Goal: Task Accomplishment & Management: Complete application form

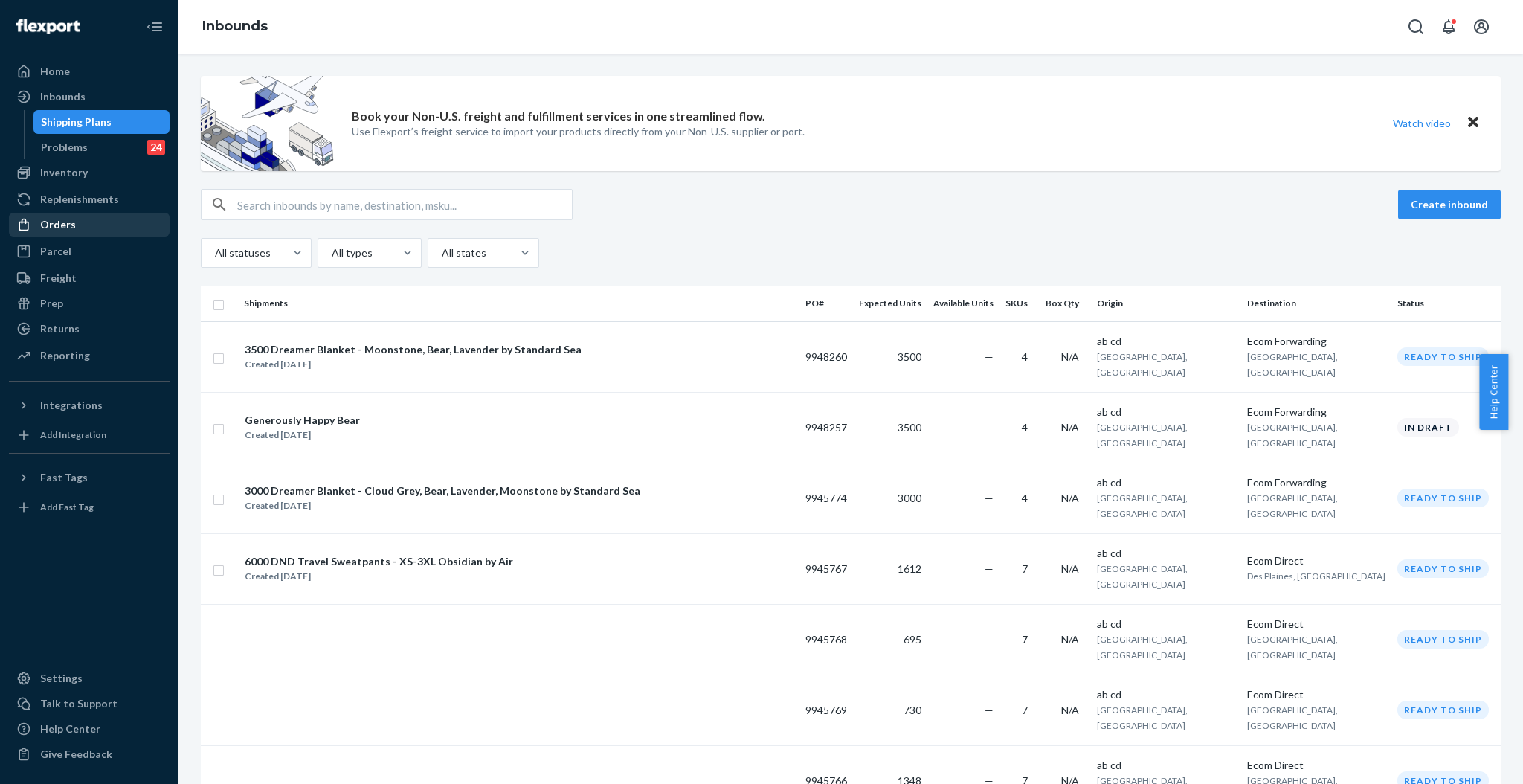
click at [67, 227] on div "Orders" at bounding box center [58, 224] width 35 height 15
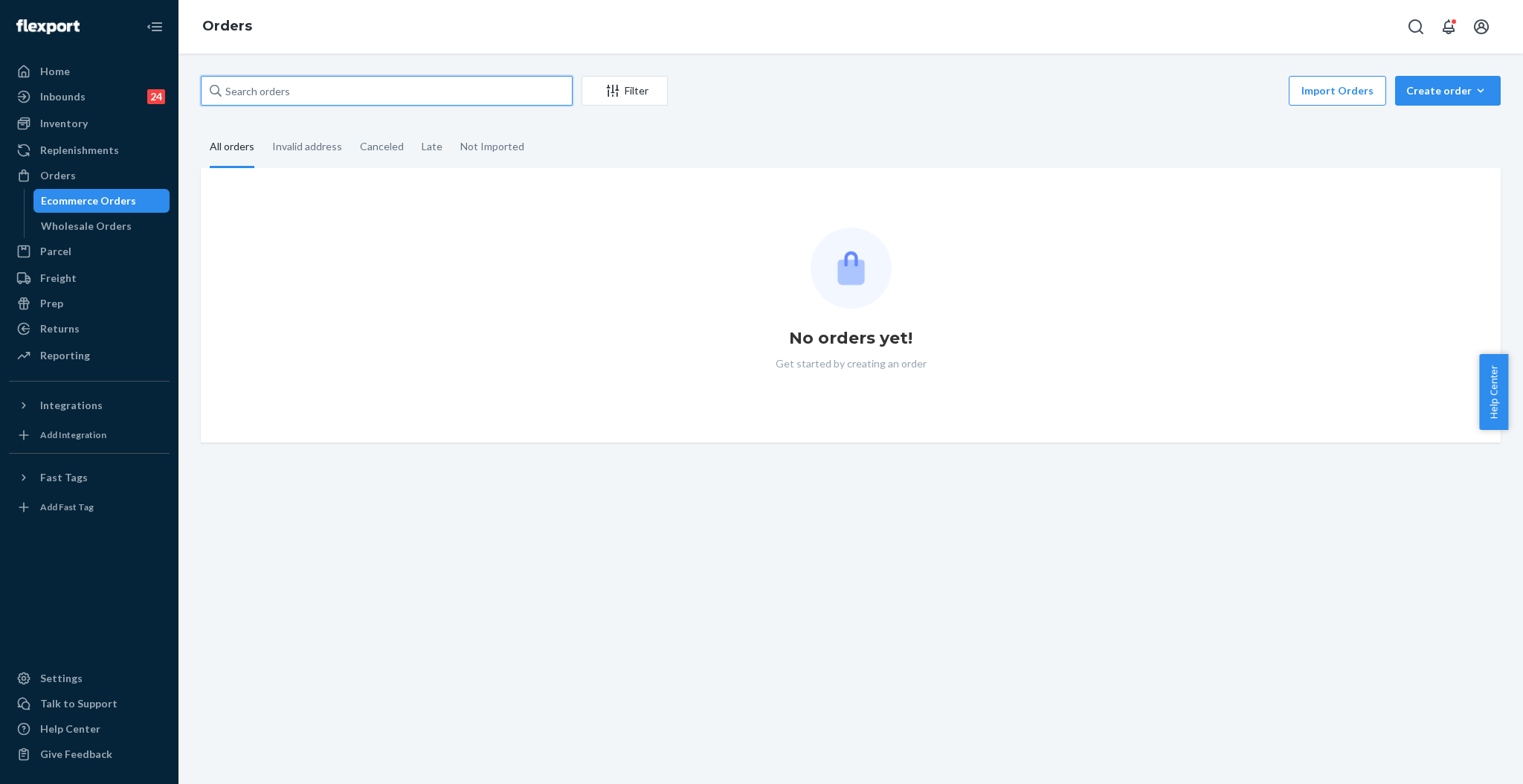
click at [427, 93] on input "text" at bounding box center [386, 91] width 371 height 30
paste input "255209384"
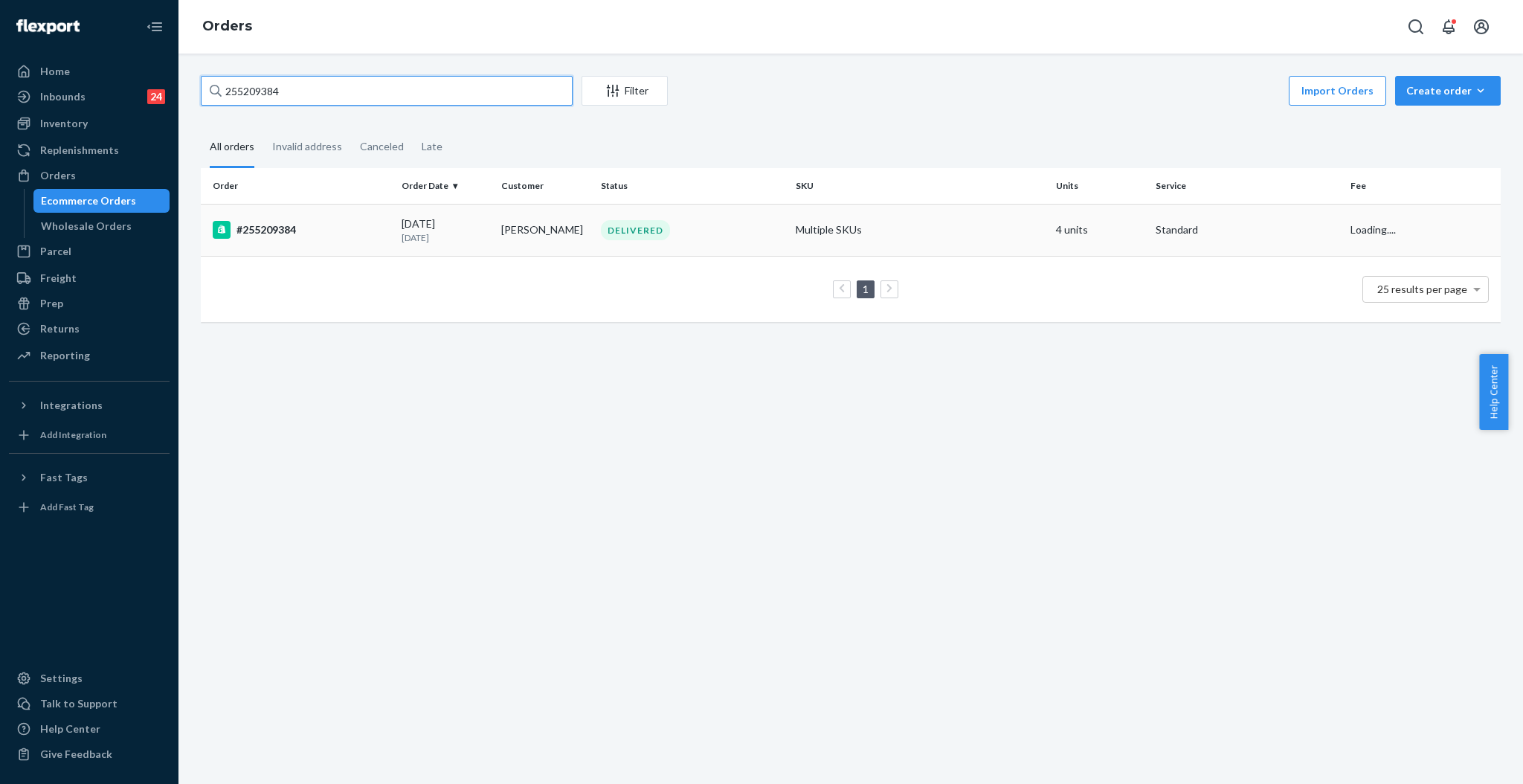
type input "255209384"
click at [556, 242] on td "[PERSON_NAME]" at bounding box center [545, 229] width 99 height 52
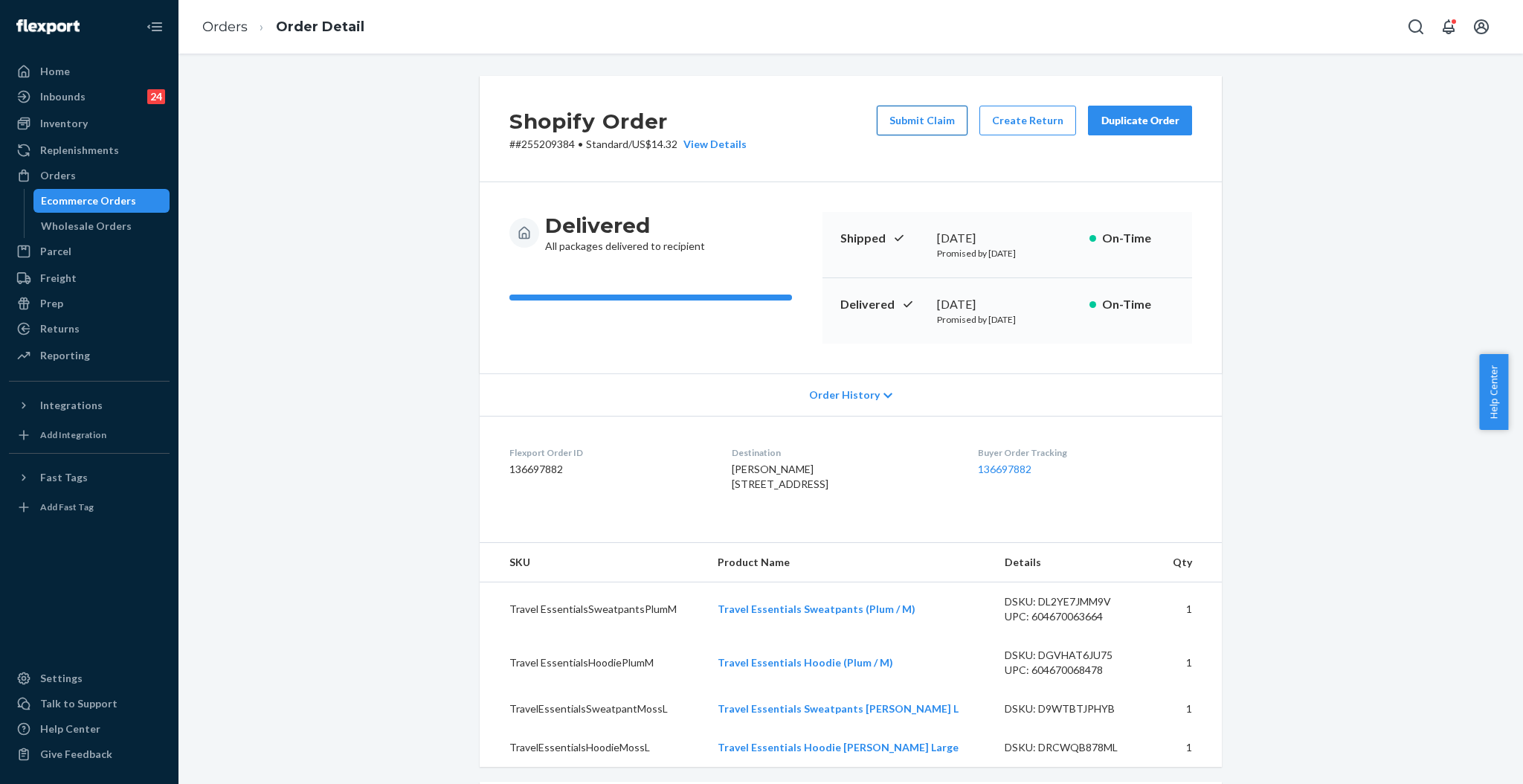
click at [930, 127] on button "Submit Claim" at bounding box center [922, 120] width 91 height 30
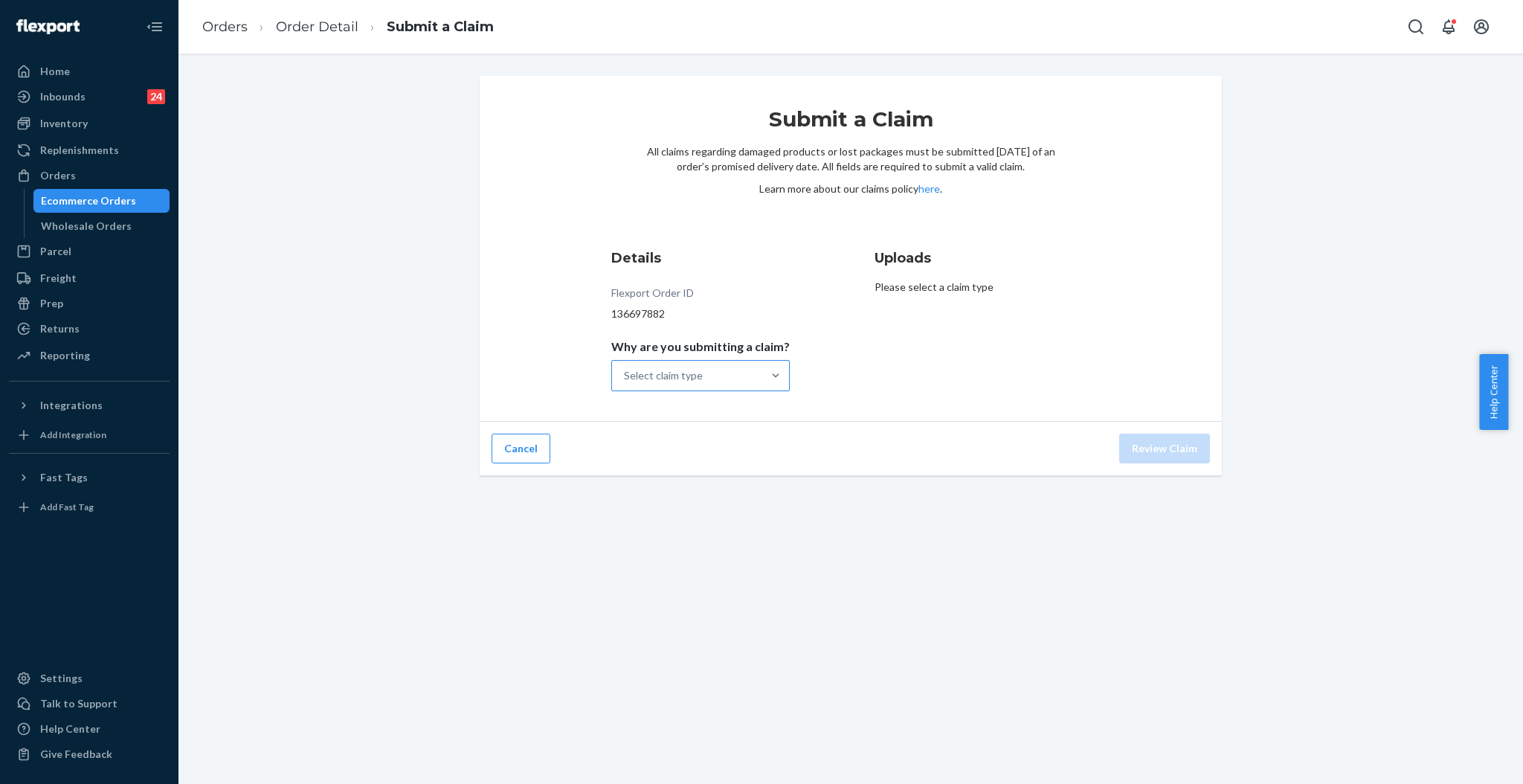
click at [747, 380] on div "Select claim type" at bounding box center [687, 375] width 150 height 30
click at [626, 380] on input "Why are you submitting a claim? Select claim type" at bounding box center [625, 375] width 2 height 15
click at [708, 411] on div "Order delivered but lost" at bounding box center [700, 412] width 172 height 30
click at [626, 383] on input "Why are you submitting a claim? option Order delivered but lost focused, 1 of 4…" at bounding box center [625, 375] width 2 height 15
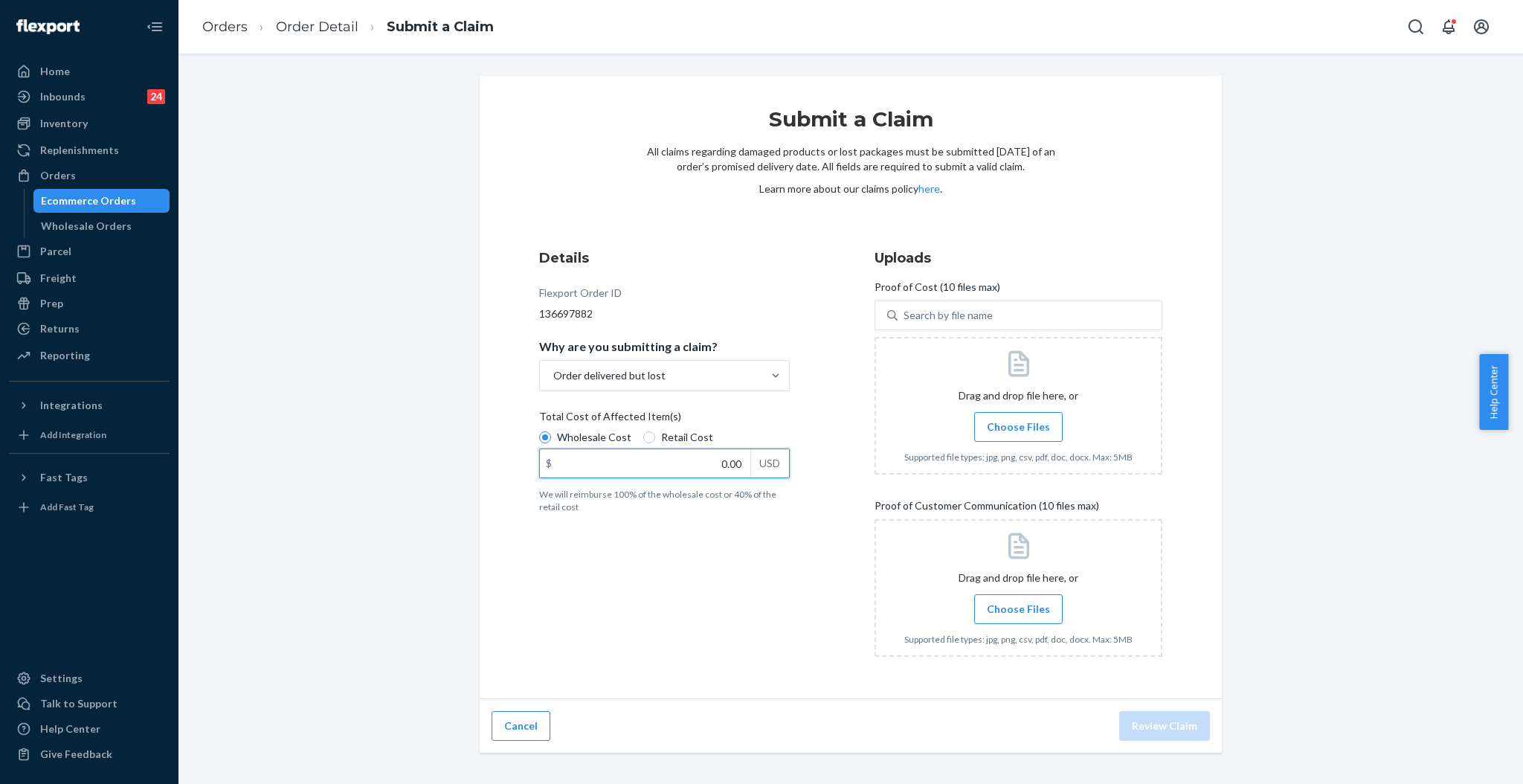
click at [695, 466] on input "0.00" at bounding box center [645, 463] width 211 height 29
type input "220.00"
click at [1038, 434] on label "Choose Files" at bounding box center [1019, 426] width 89 height 30
click at [1019, 434] on input "Choose Files" at bounding box center [1018, 426] width 1 height 17
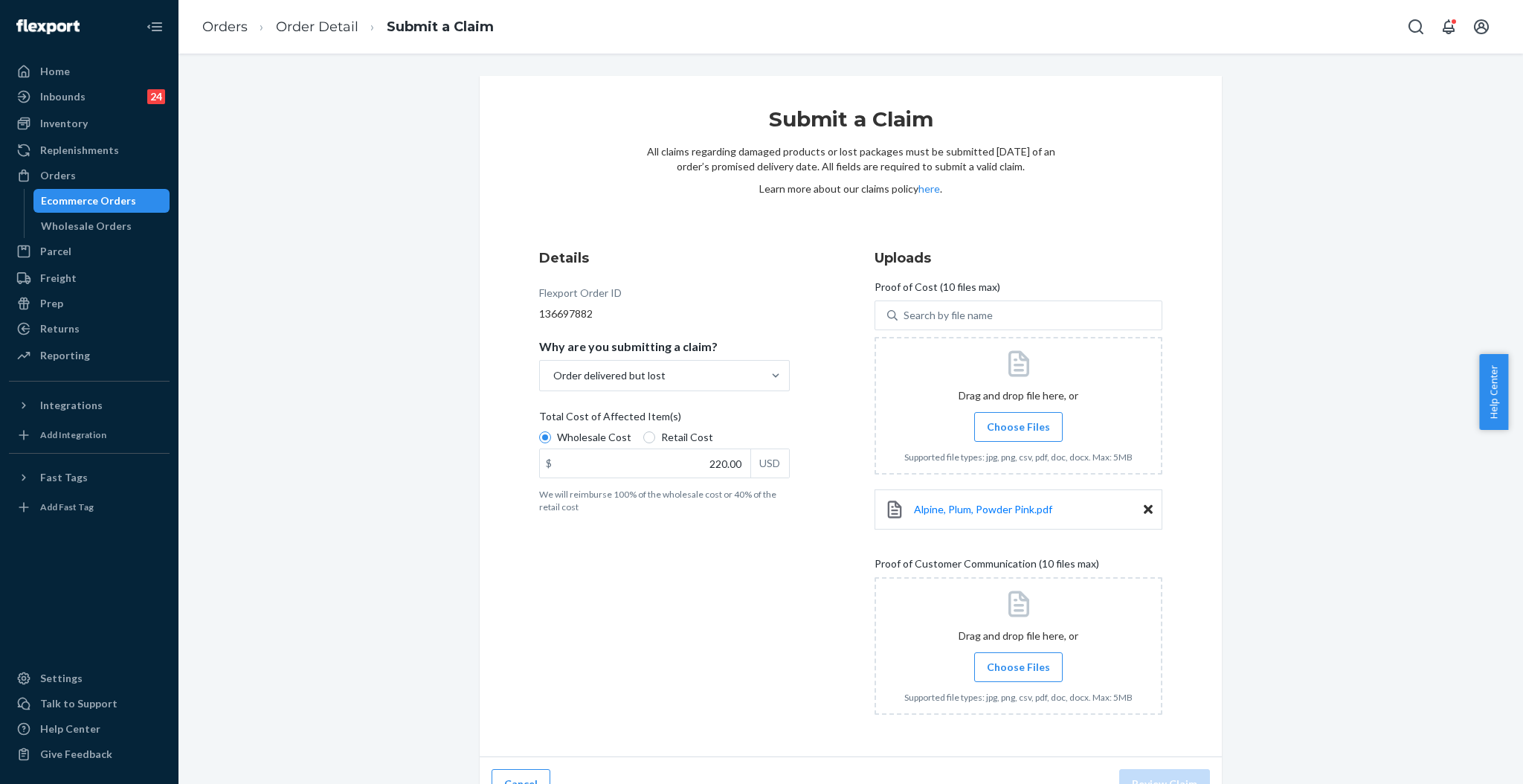
click at [1022, 435] on label "Choose Files" at bounding box center [1019, 426] width 89 height 30
click at [1019, 435] on input "Choose Files" at bounding box center [1018, 426] width 1 height 17
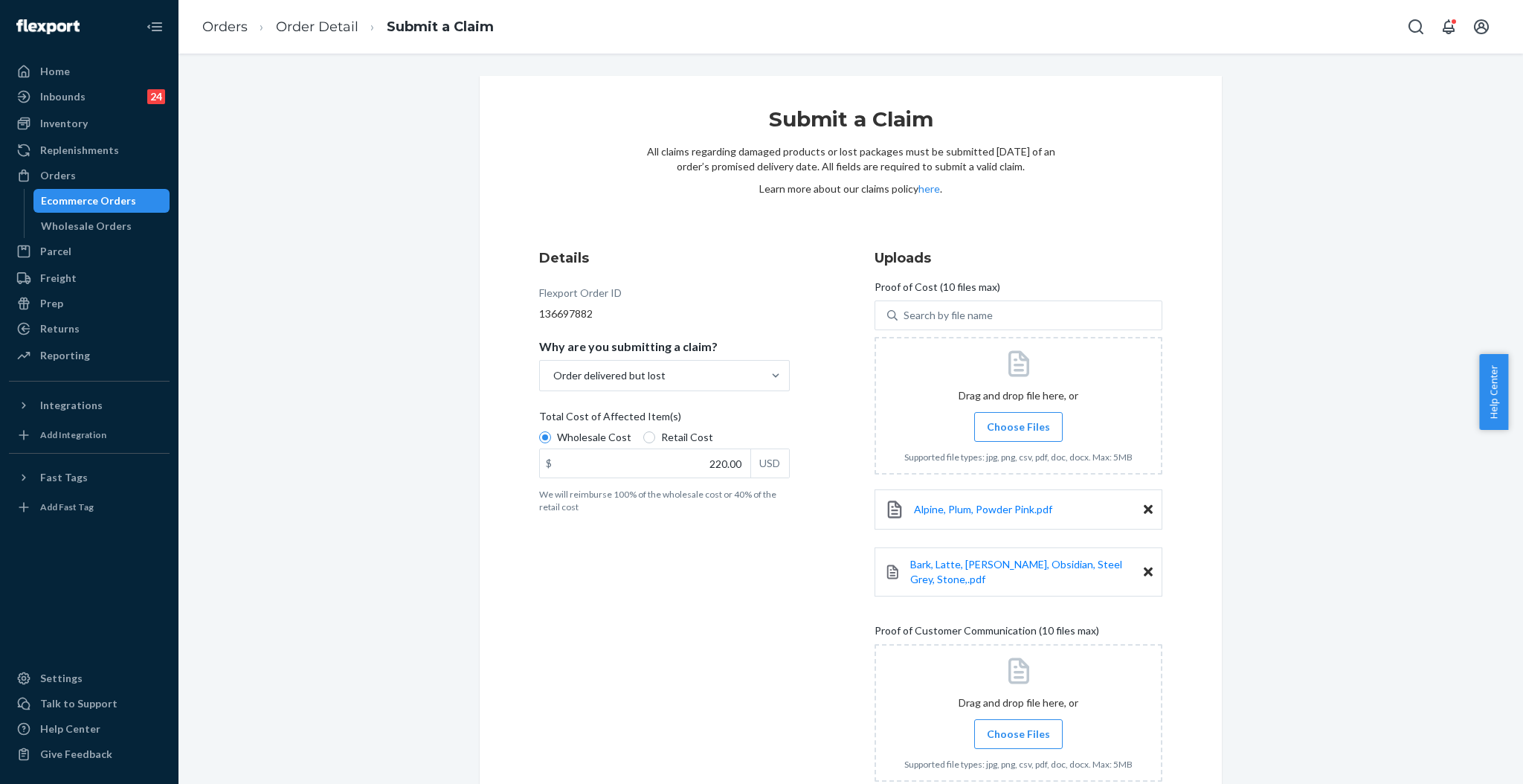
click at [1021, 726] on span "Choose Files" at bounding box center [1019, 733] width 63 height 15
click at [1019, 726] on input "Choose Files" at bounding box center [1018, 734] width 1 height 17
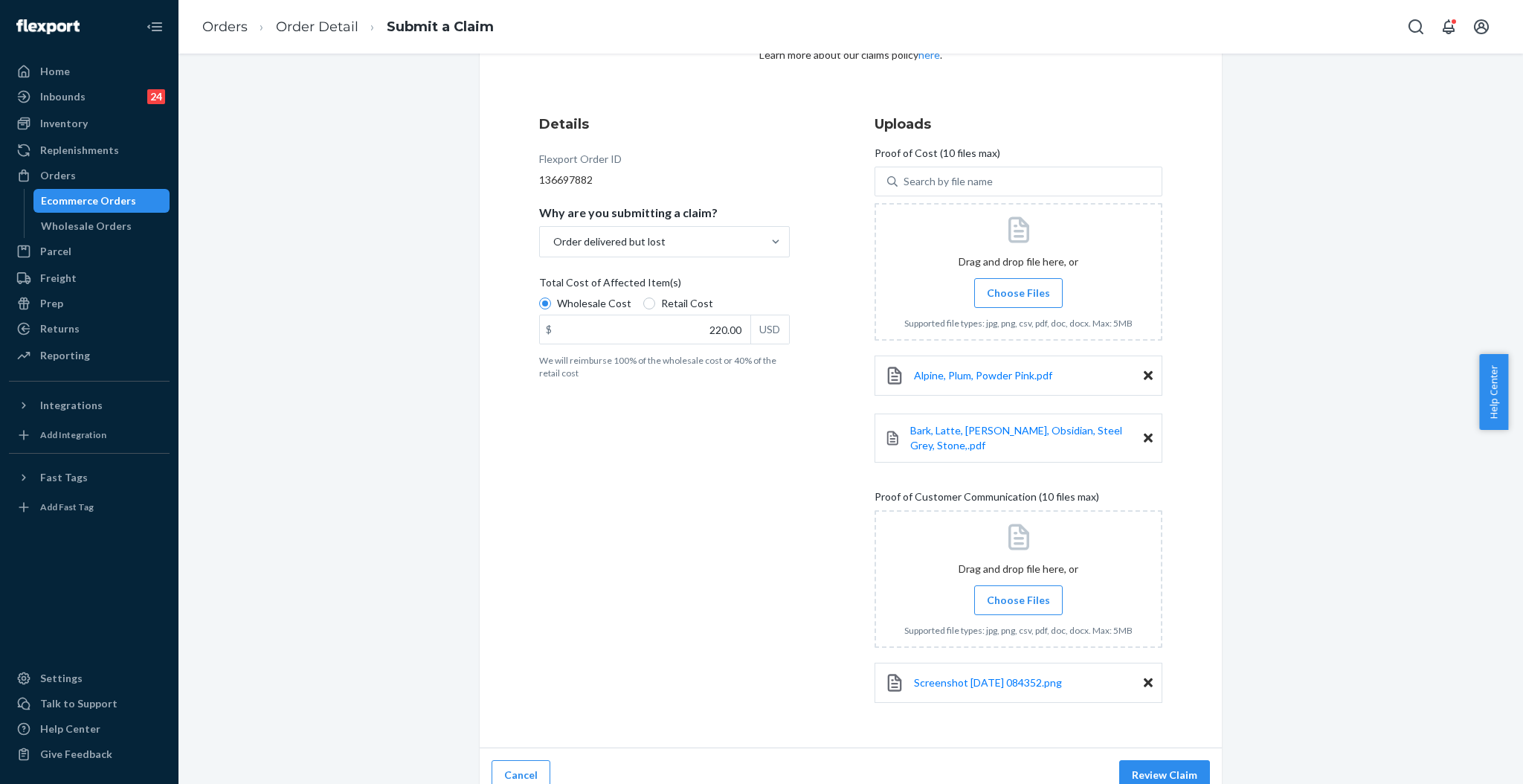
scroll to position [143, 0]
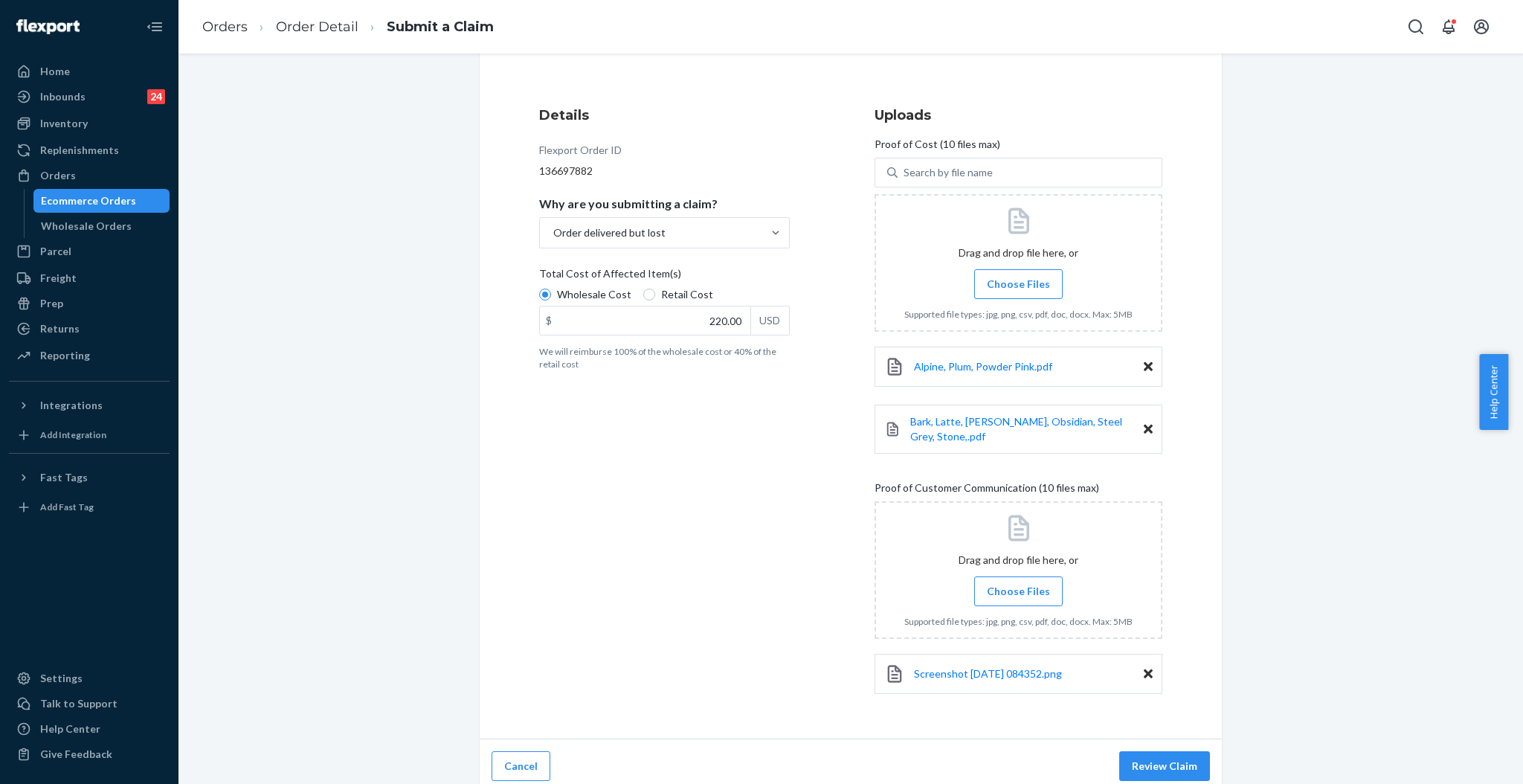
click at [1021, 584] on span "Choose Files" at bounding box center [1019, 591] width 63 height 15
click at [1019, 583] on input "Choose Files" at bounding box center [1018, 591] width 1 height 17
click at [1043, 578] on label "Choose Files" at bounding box center [1019, 591] width 89 height 30
click at [1019, 583] on input "Choose Files" at bounding box center [1018, 591] width 1 height 17
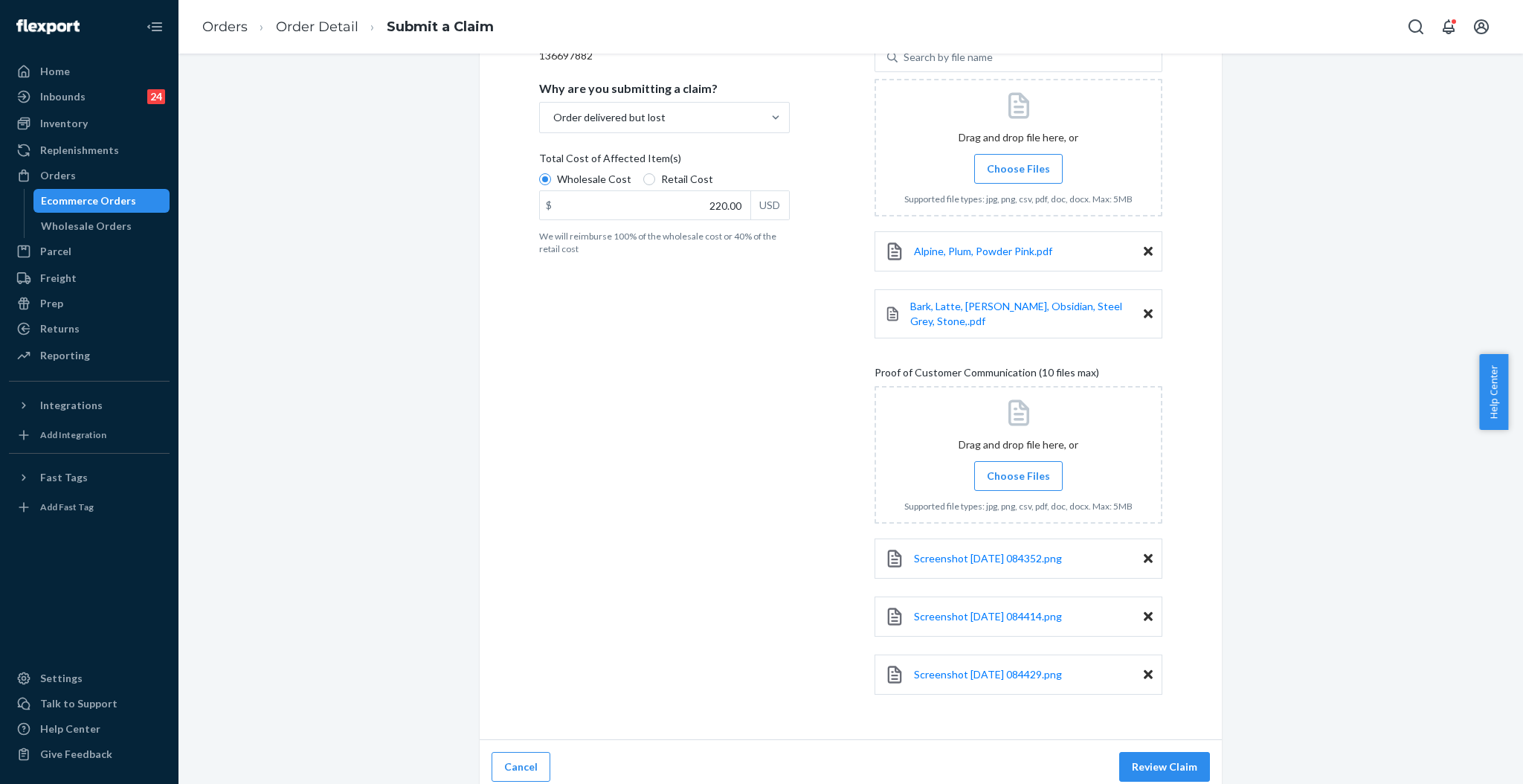
scroll to position [259, 0]
click at [1186, 753] on button "Review Claim" at bounding box center [1164, 765] width 91 height 30
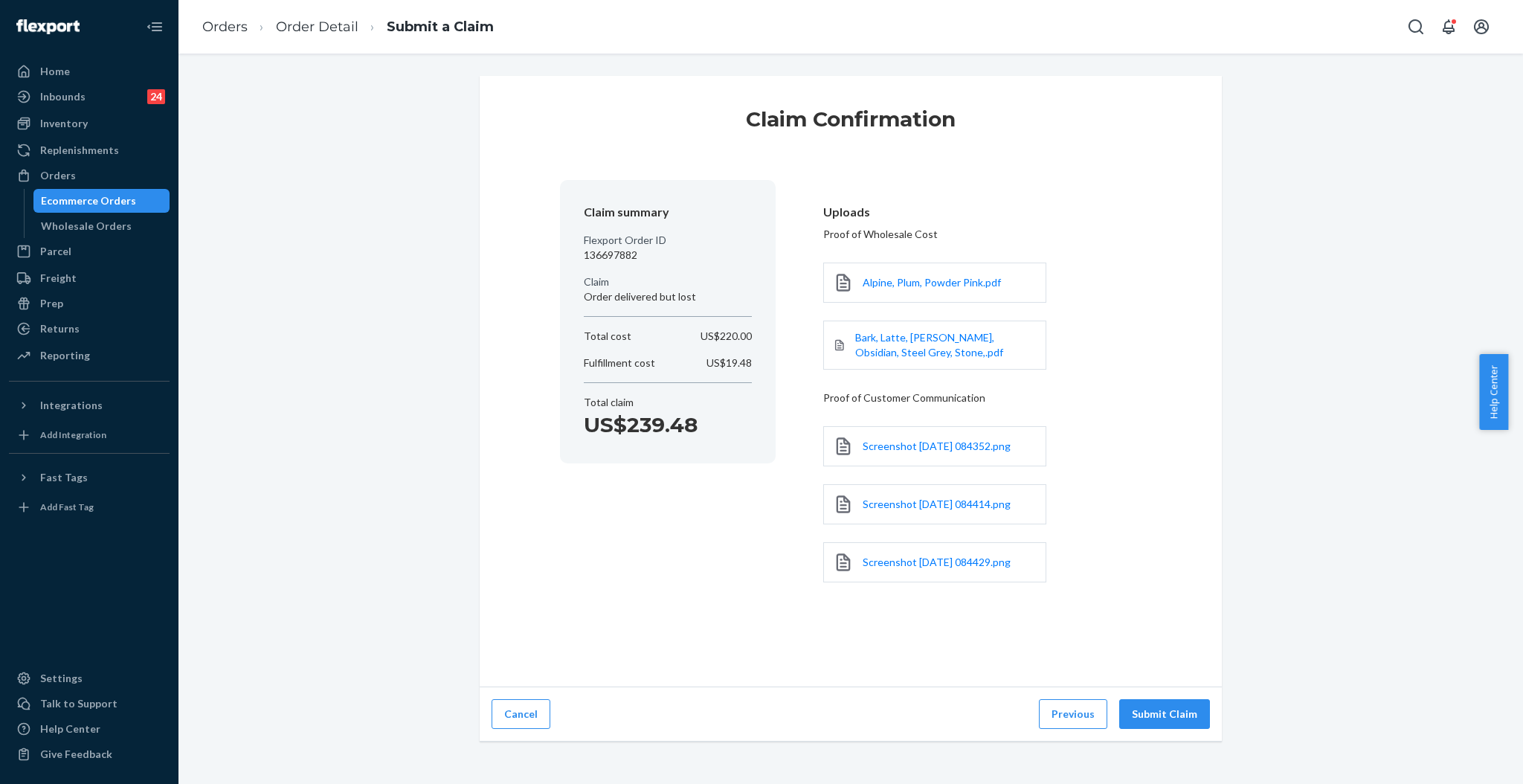
scroll to position [0, 0]
click at [1182, 717] on button "Submit Claim" at bounding box center [1164, 714] width 91 height 30
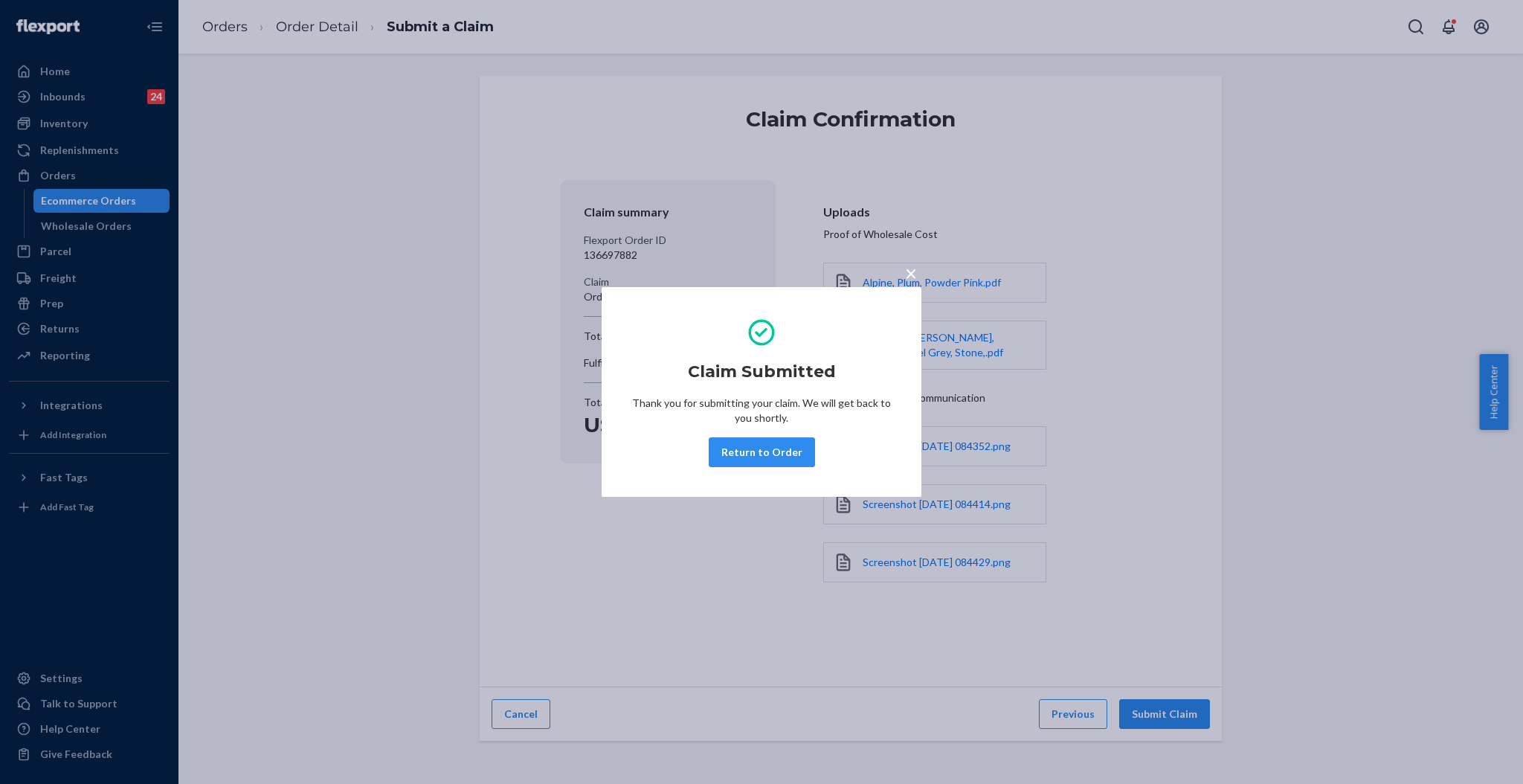
click at [764, 446] on button "Return to Order" at bounding box center [762, 452] width 106 height 30
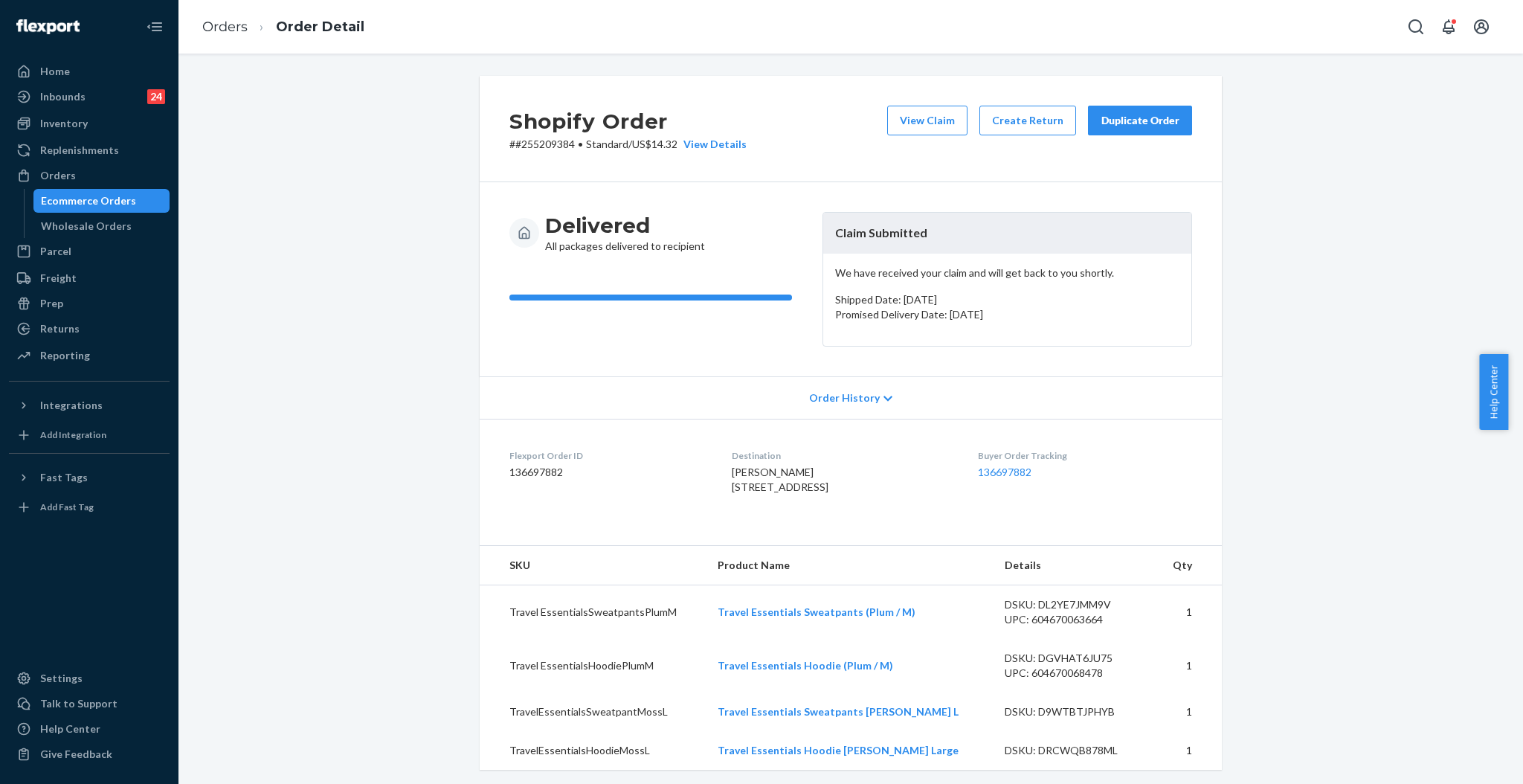
click at [520, 135] on h2 "Shopify Order" at bounding box center [628, 121] width 237 height 32
click at [525, 141] on p "# #255209384 • Standard / US$14.32 View Details" at bounding box center [628, 144] width 237 height 15
copy p "255209384"
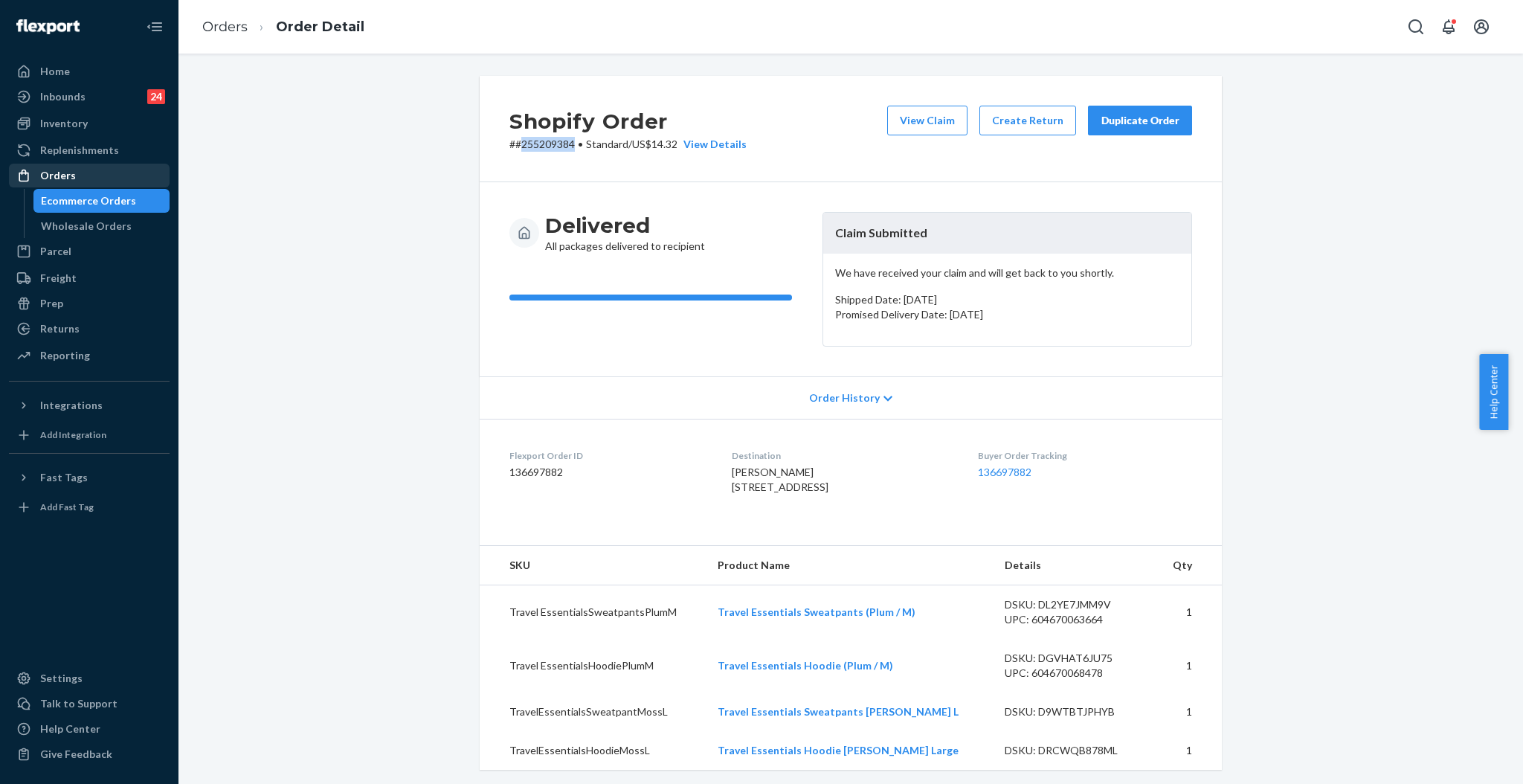
click at [62, 168] on div "Orders" at bounding box center [58, 175] width 35 height 15
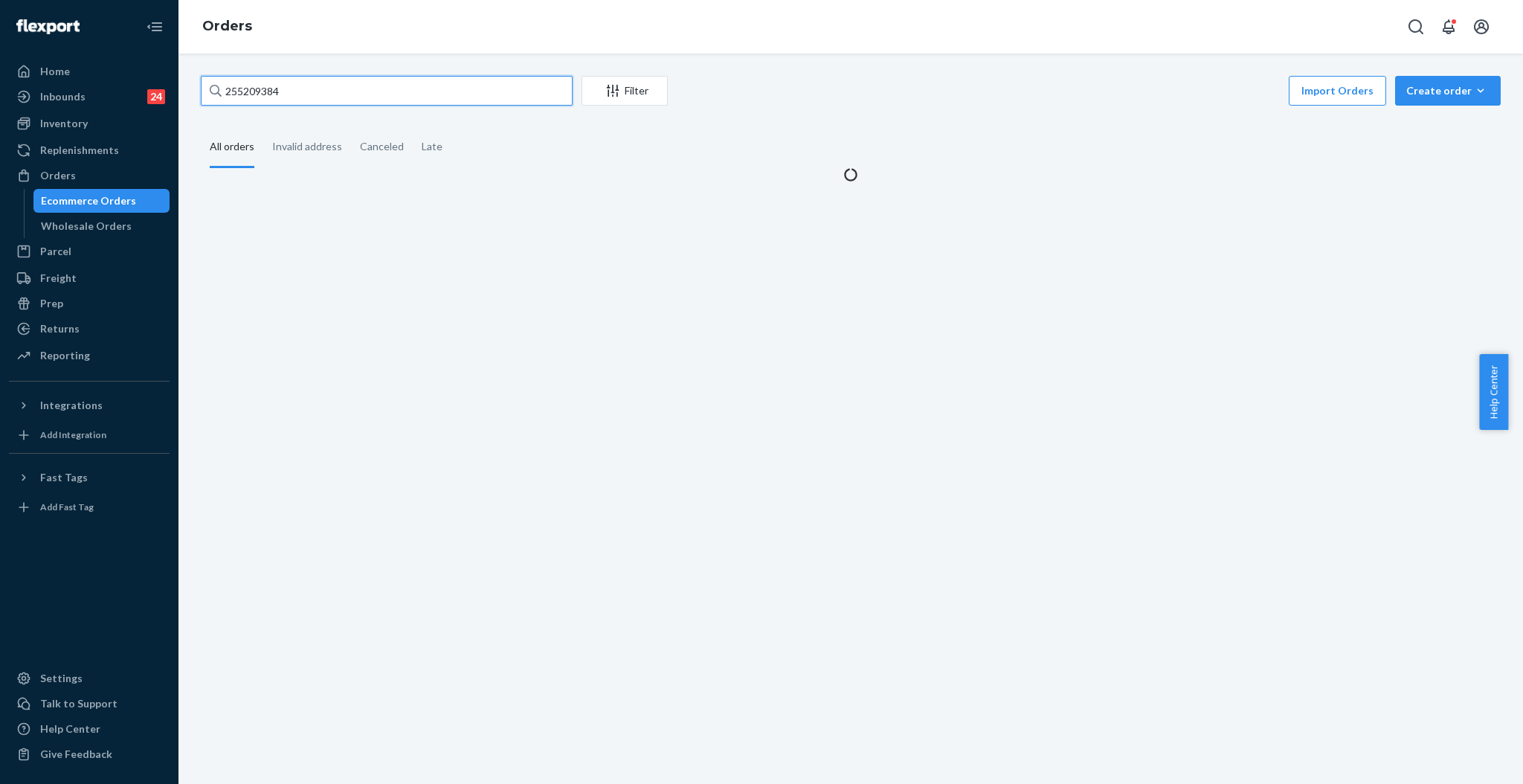
click at [309, 88] on input "255209384" at bounding box center [386, 91] width 371 height 30
paste input "#253295777"
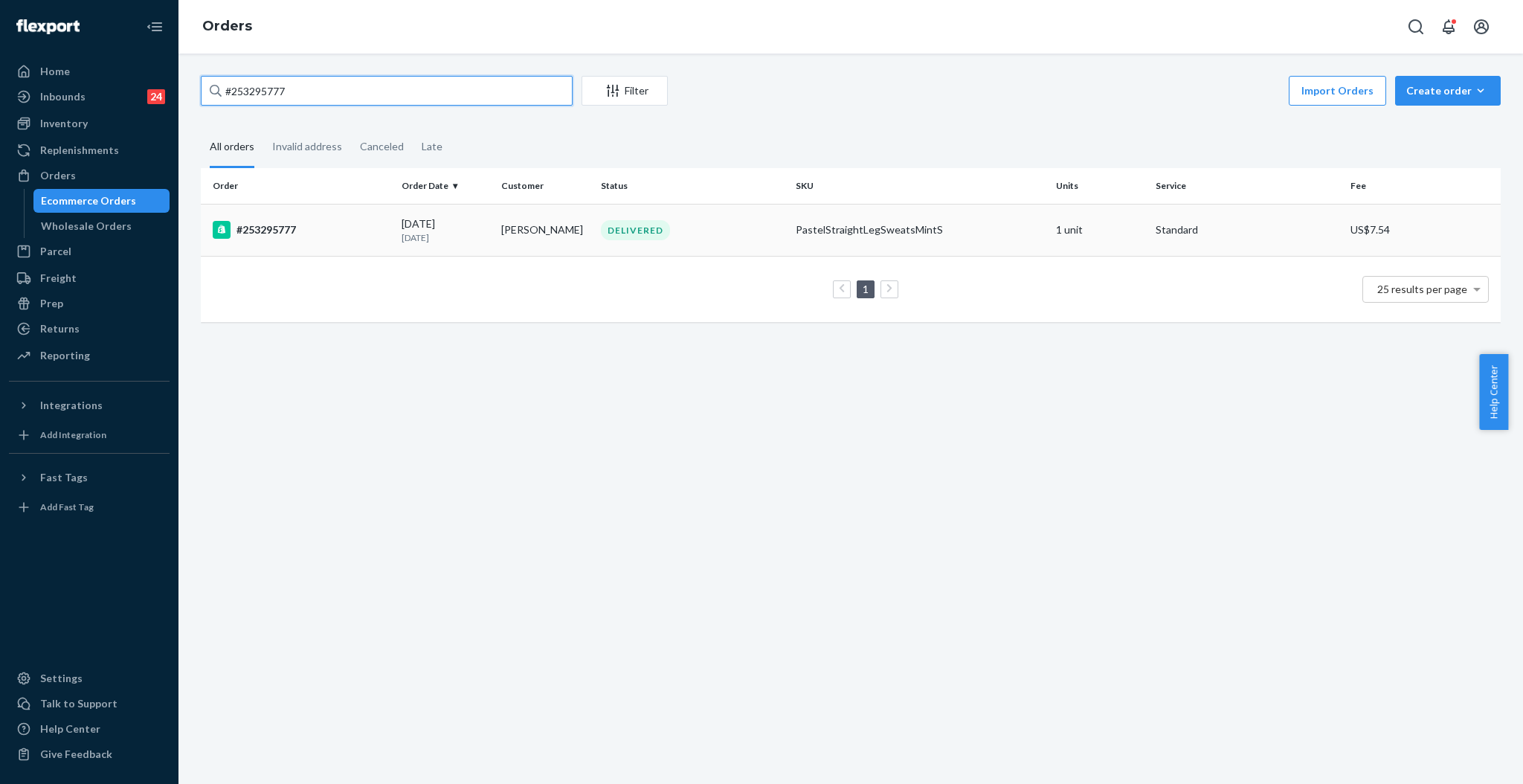
type input "#253295777"
click at [642, 235] on div "DELIVERED" at bounding box center [635, 229] width 69 height 20
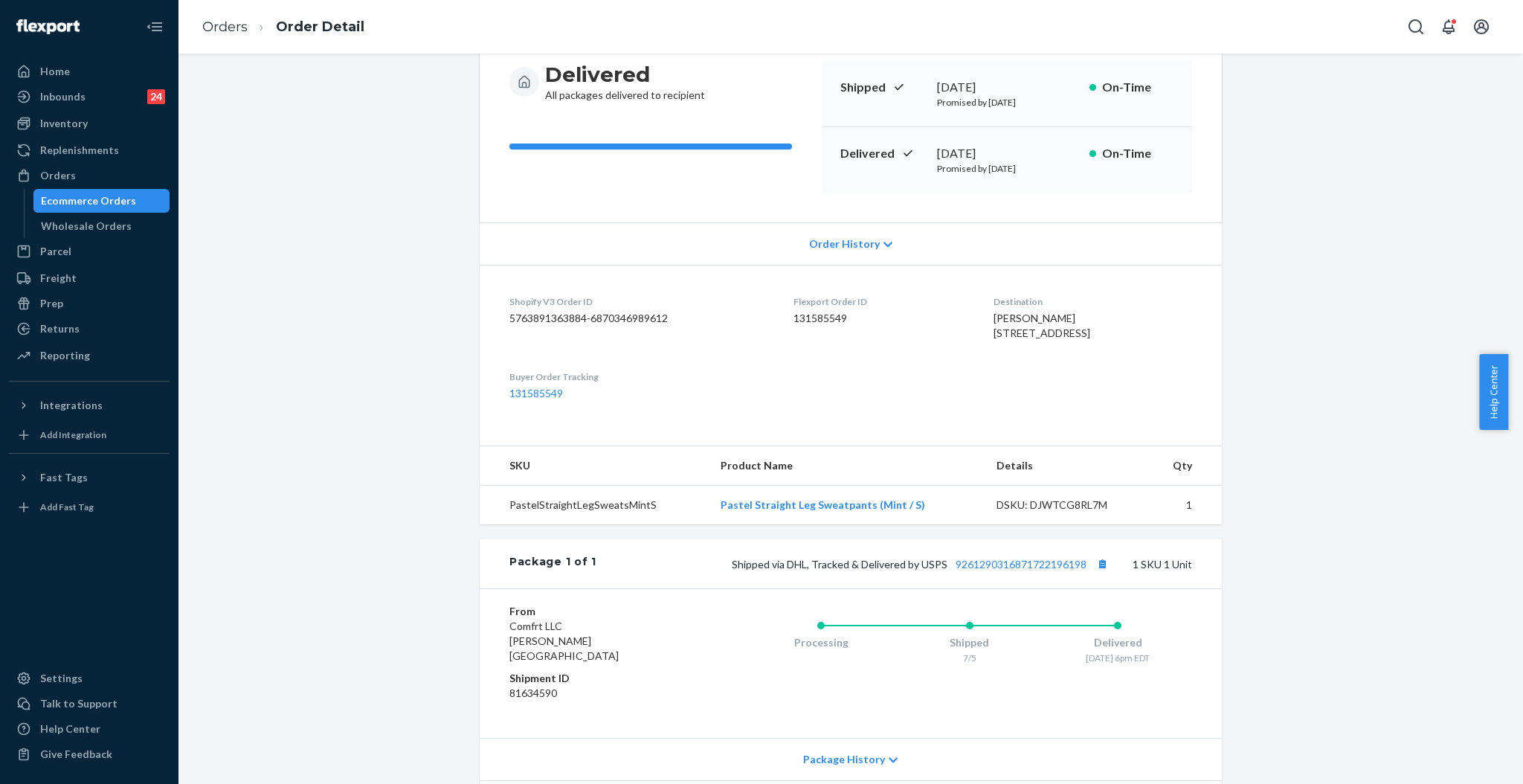
scroll to position [57, 0]
